Goal: Register for event/course

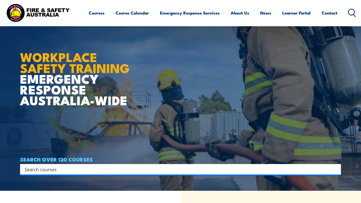
scroll to position [12, 0]
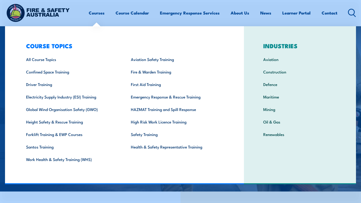
click at [100, 14] on link "Courses" at bounding box center [97, 12] width 16 height 13
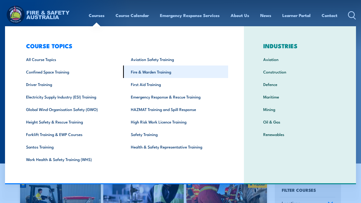
click at [155, 71] on link "Fire & Warden Training" at bounding box center [175, 72] width 105 height 13
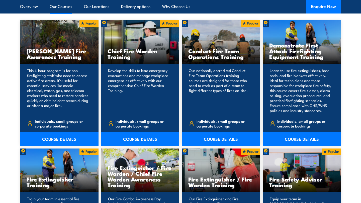
scroll to position [409, 0]
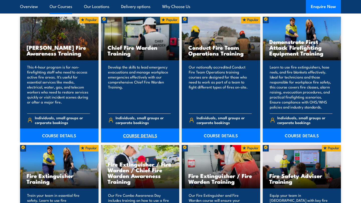
click at [139, 132] on link "COURSE DETAILS" at bounding box center [140, 136] width 78 height 14
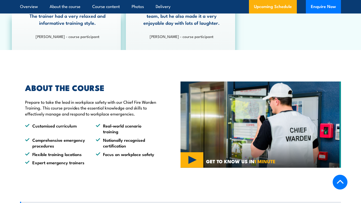
scroll to position [287, 0]
